Goal: Ask a question

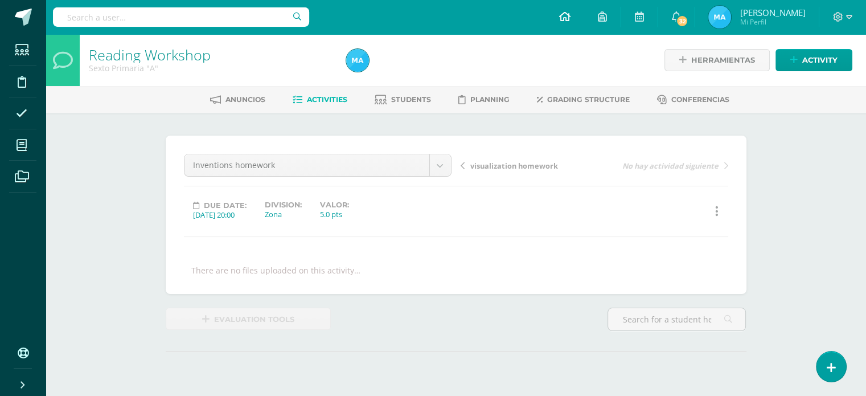
click at [584, 13] on link at bounding box center [564, 17] width 39 height 34
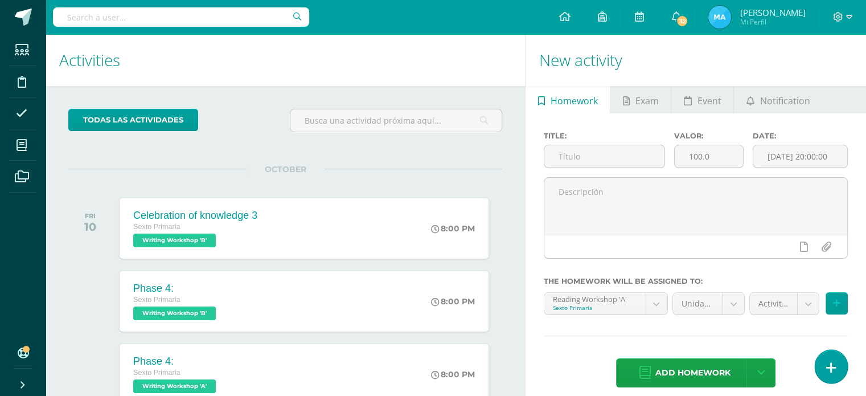
click at [838, 360] on link at bounding box center [831, 366] width 32 height 33
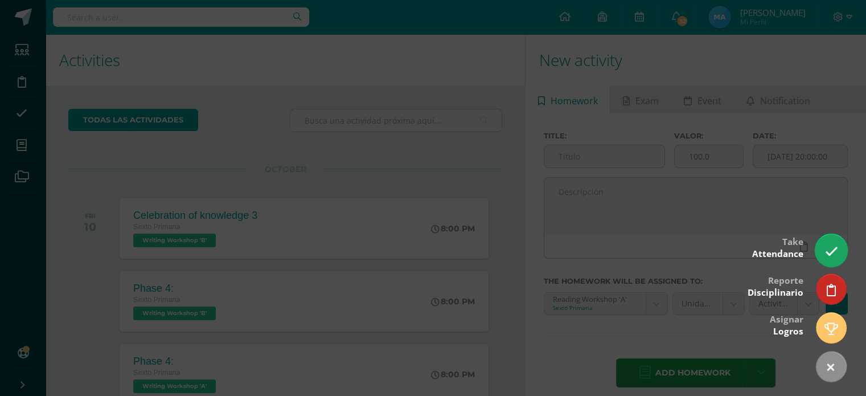
click at [831, 247] on icon at bounding box center [831, 251] width 13 height 13
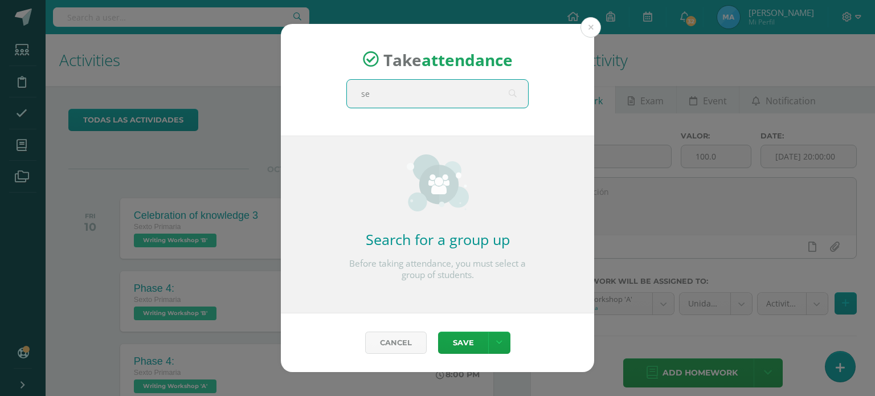
type input "sex"
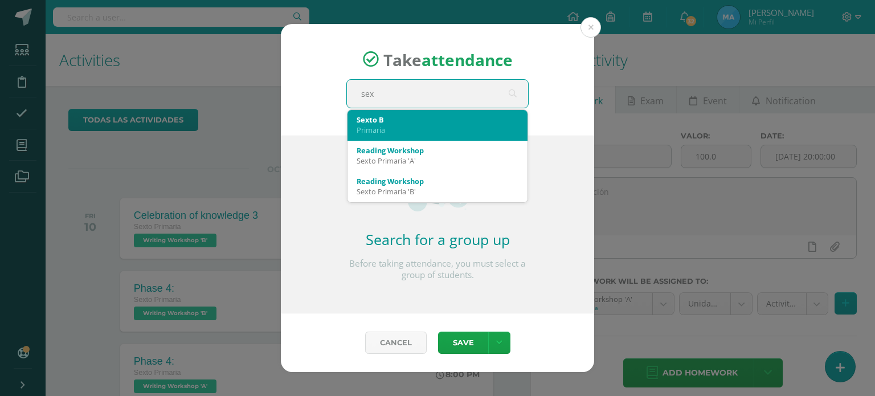
click at [444, 125] on div "Primaria" at bounding box center [438, 130] width 162 height 10
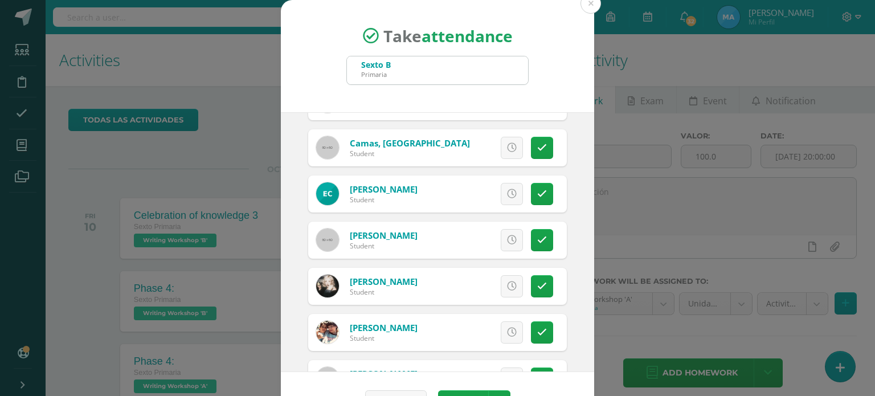
scroll to position [375, 0]
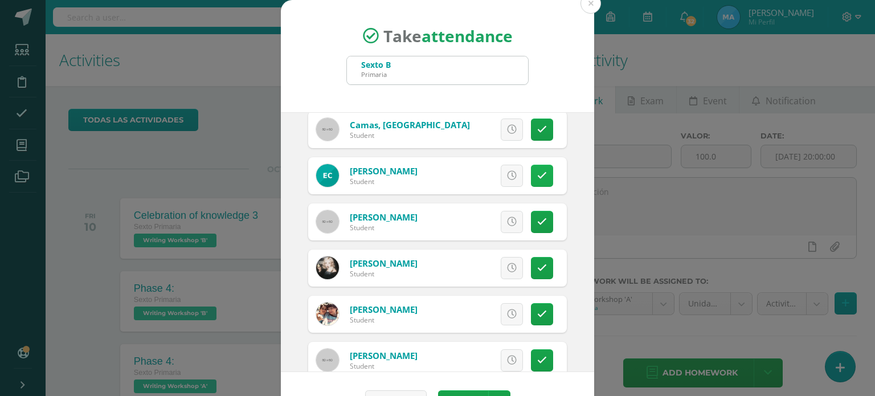
click at [537, 177] on icon at bounding box center [542, 176] width 10 height 10
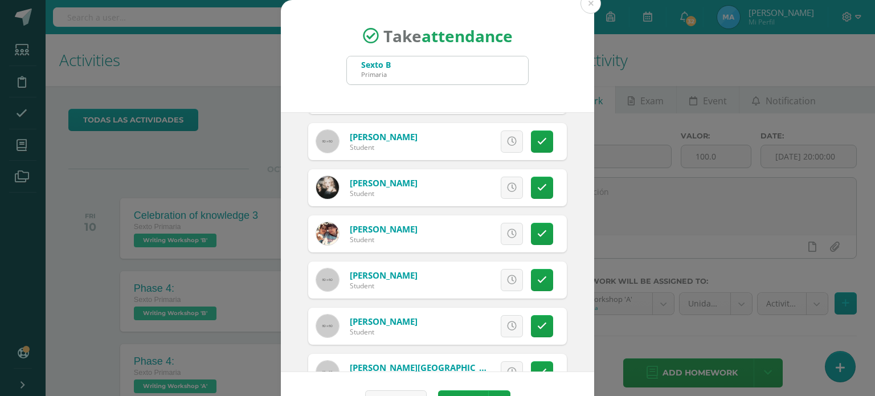
scroll to position [463, 0]
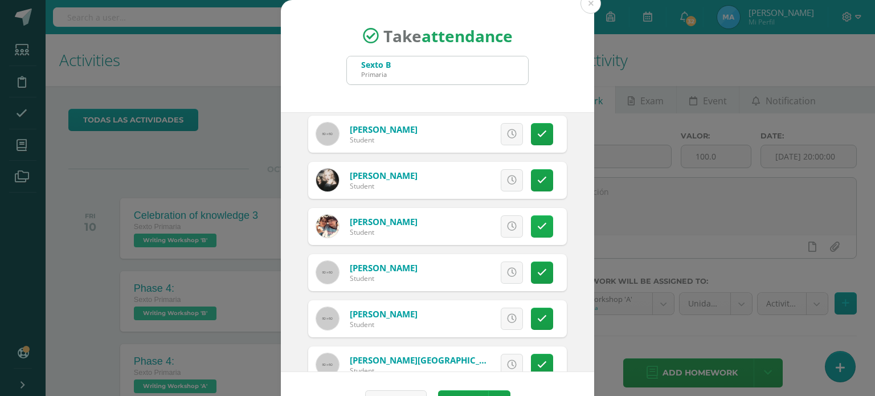
click at [534, 224] on link at bounding box center [542, 226] width 22 height 22
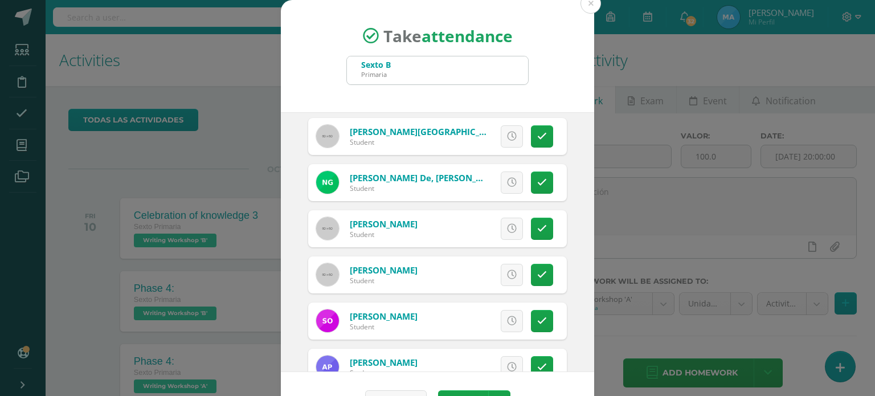
scroll to position [697, 0]
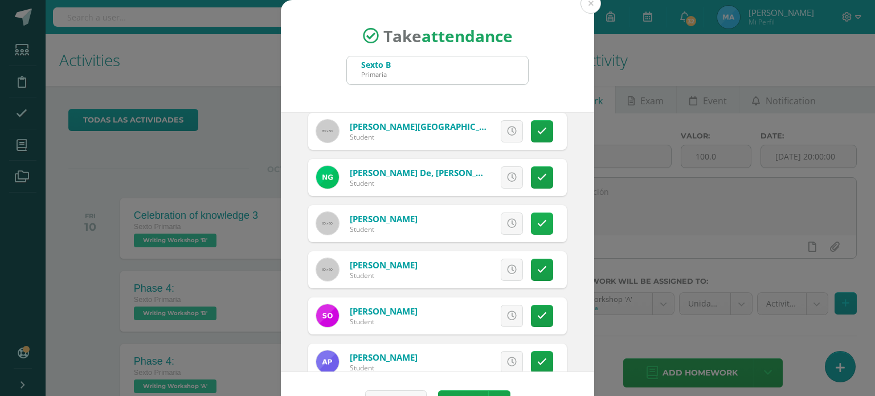
click at [538, 223] on link at bounding box center [542, 223] width 22 height 22
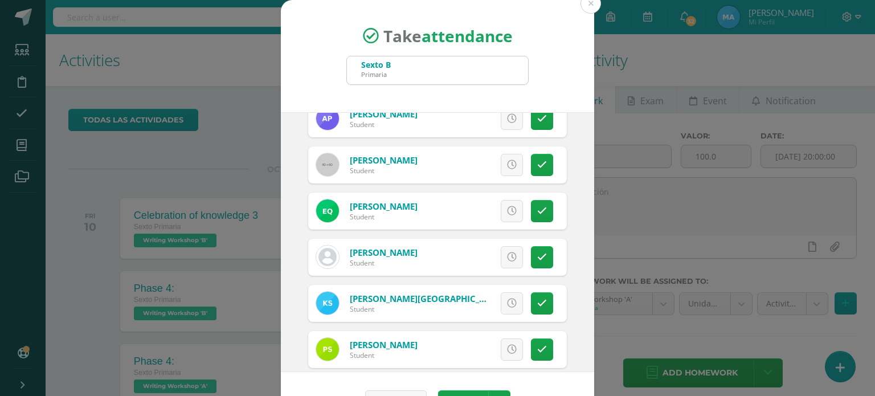
scroll to position [948, 0]
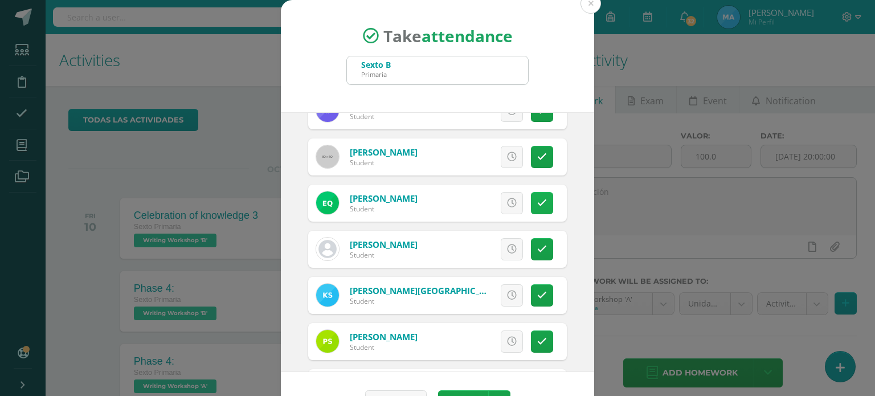
click at [537, 198] on icon at bounding box center [542, 203] width 10 height 10
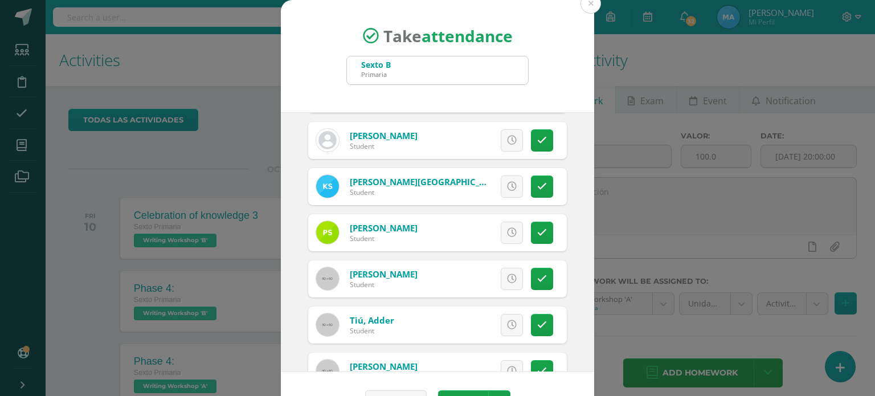
scroll to position [1092, 0]
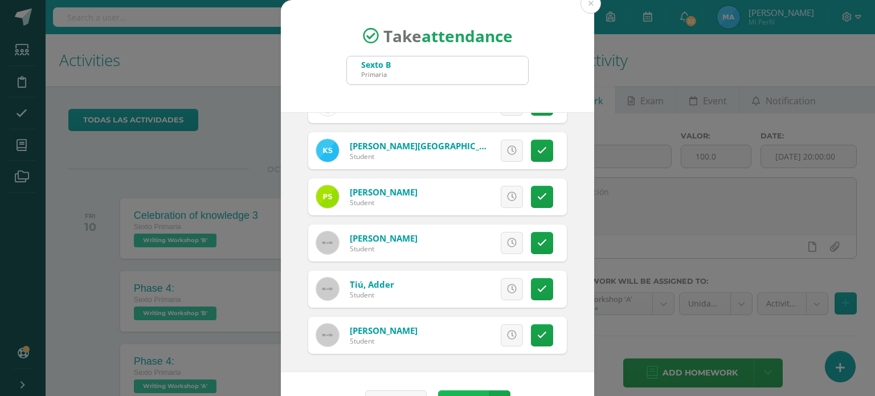
click at [449, 394] on button "Save" at bounding box center [463, 401] width 50 height 22
